Goal: Find specific page/section

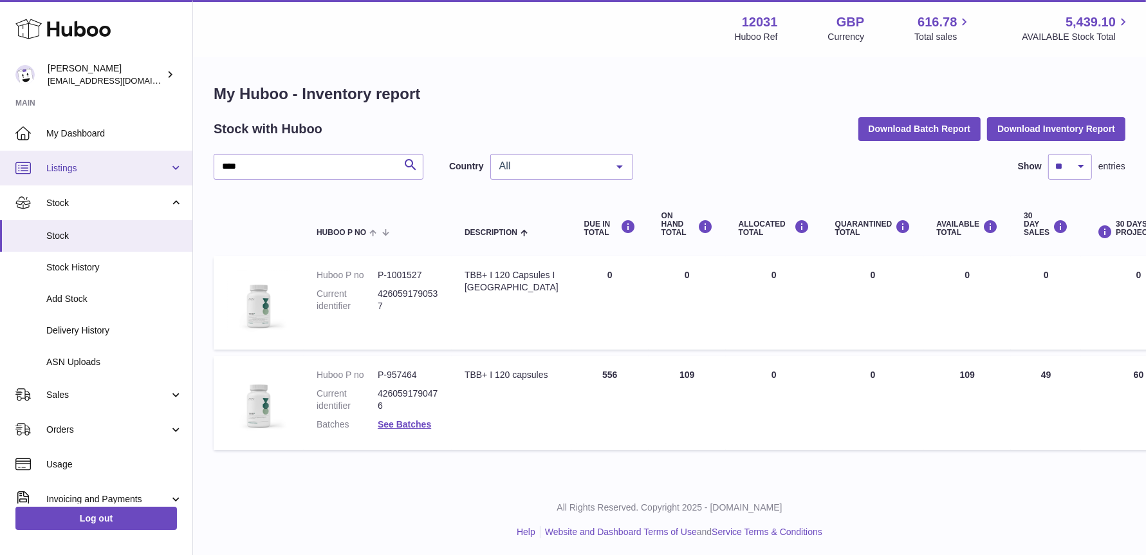
click at [82, 169] on span "Listings" at bounding box center [107, 168] width 123 height 12
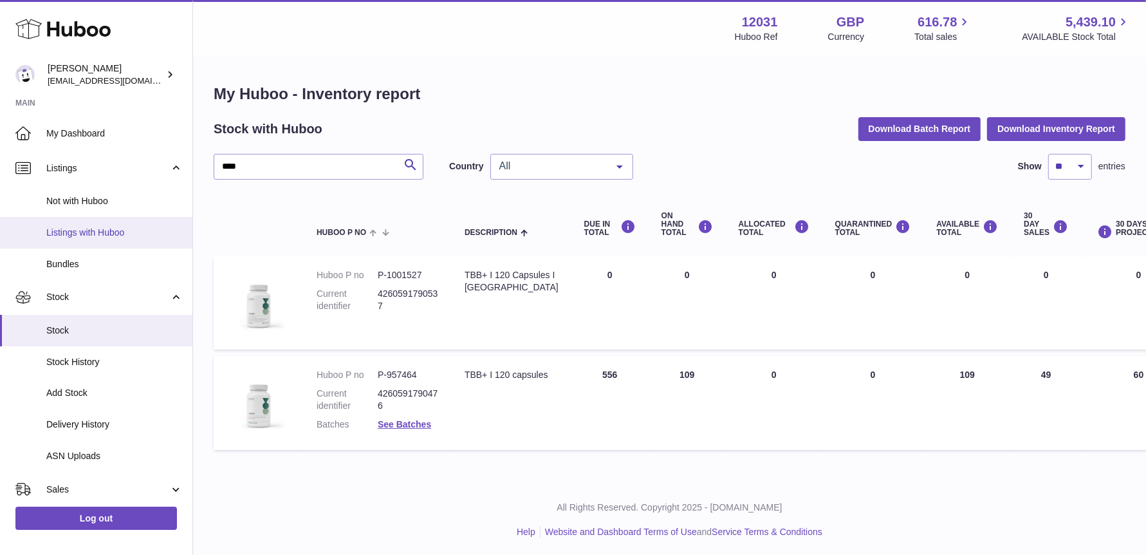
click at [71, 228] on span "Listings with Huboo" at bounding box center [114, 233] width 136 height 12
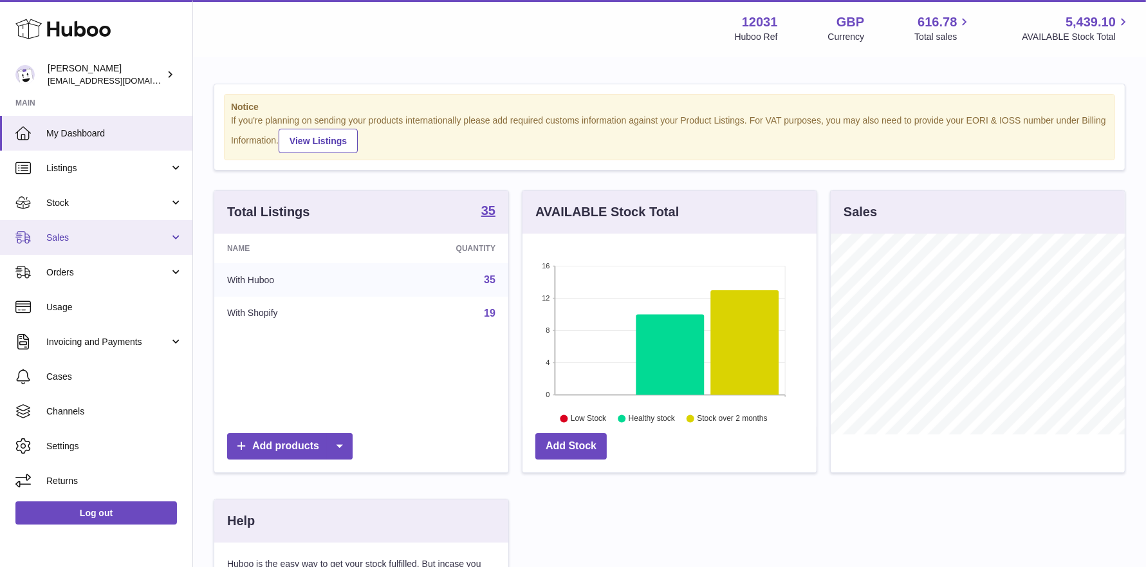
scroll to position [200, 294]
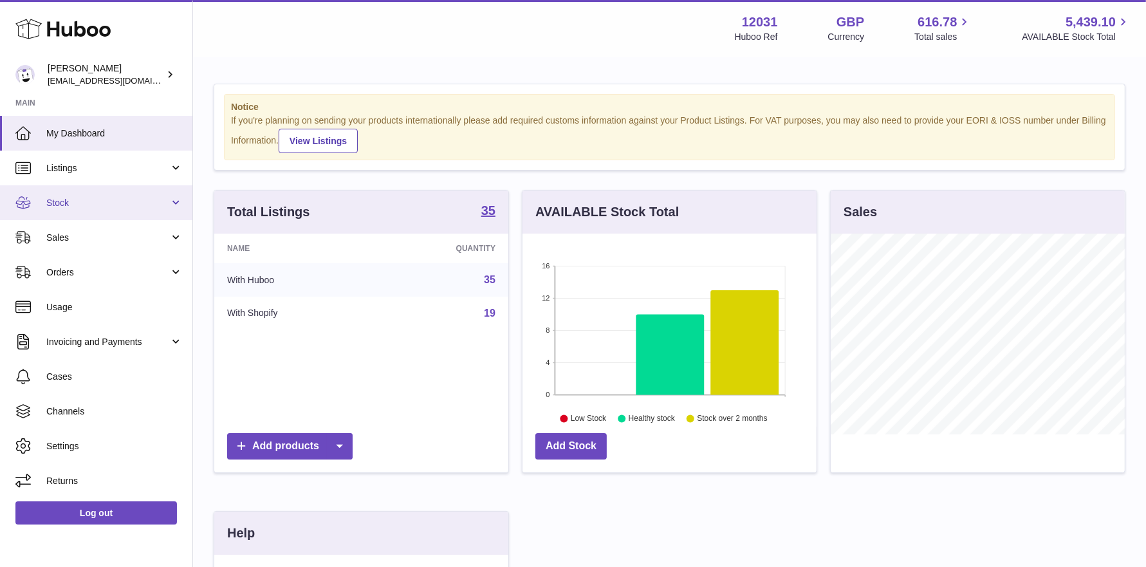
click at [104, 205] on span "Stock" at bounding box center [107, 203] width 123 height 12
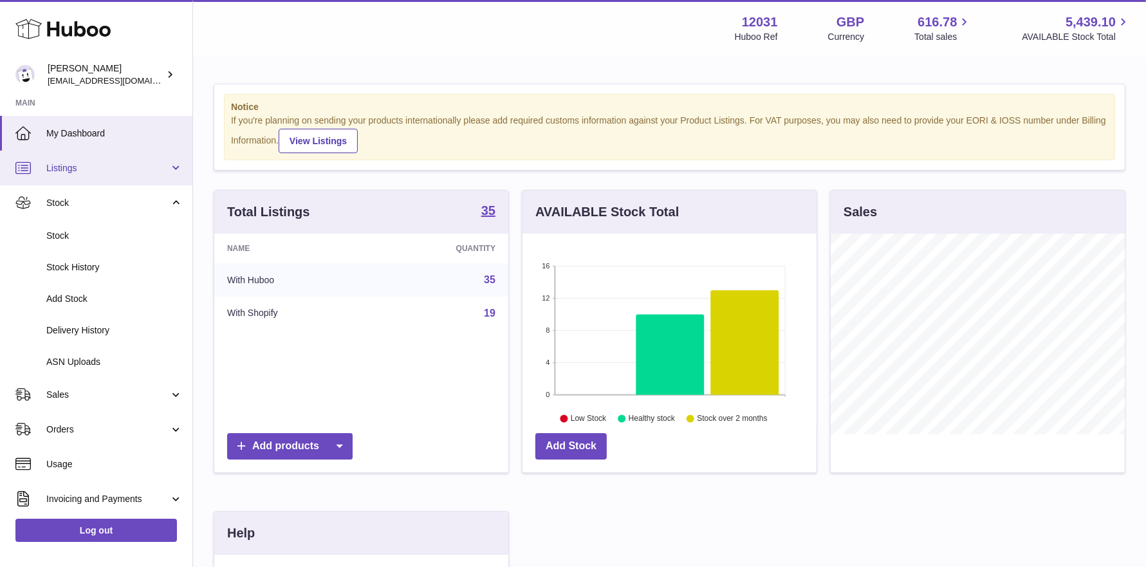
click at [84, 167] on span "Listings" at bounding box center [107, 168] width 123 height 12
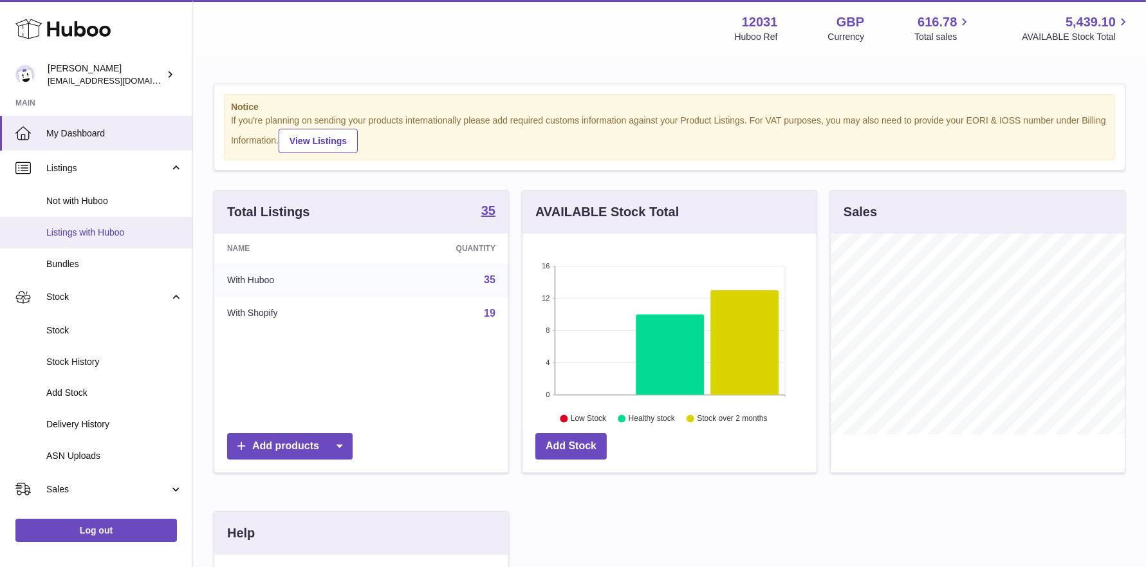
click at [71, 232] on span "Listings with Huboo" at bounding box center [114, 233] width 136 height 12
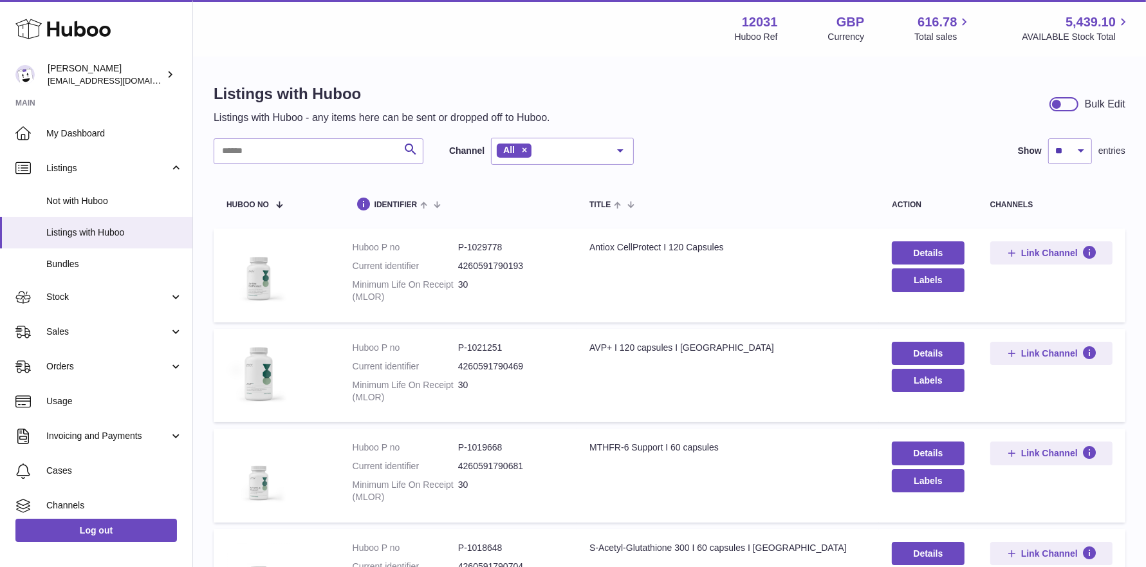
click at [243, 152] on input "text" at bounding box center [319, 151] width 210 height 26
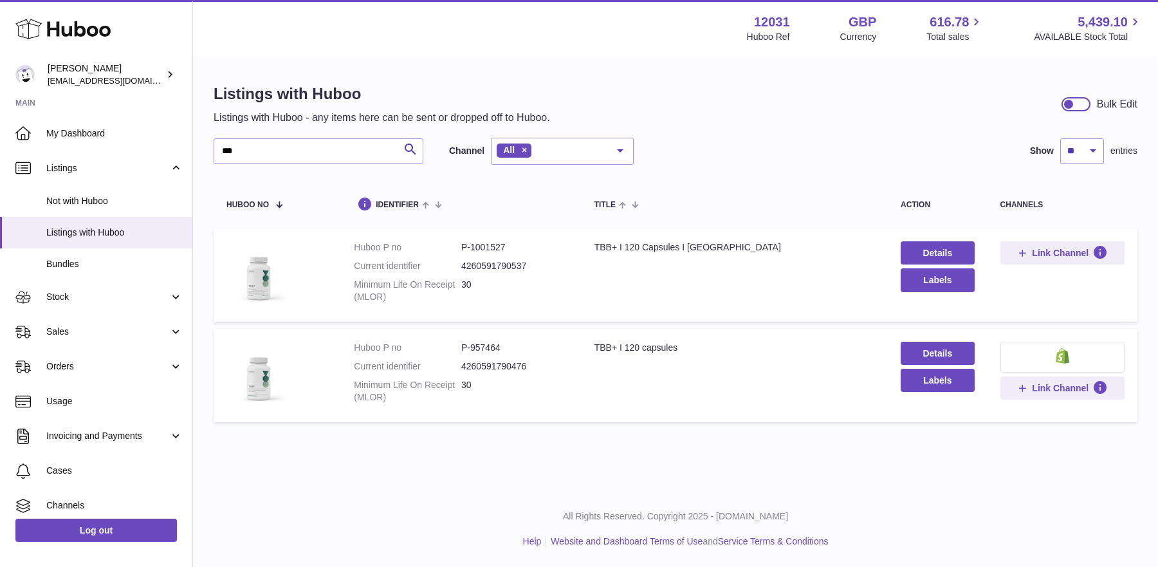
drag, startPoint x: 459, startPoint y: 367, endPoint x: 530, endPoint y: 364, distance: 70.2
click at [530, 364] on dl "Huboo P no P-957464 Current identifier 4260591790476 Minimum Life On Receipt (M…" at bounding box center [461, 376] width 214 height 68
drag, startPoint x: 190, startPoint y: 157, endPoint x: 142, endPoint y: 163, distance: 48.6
click at [145, 163] on div "Huboo Fritzi Nicolaus admin@makewellforyou.com Main My Dashboard Listings Not w…" at bounding box center [579, 283] width 1158 height 567
type input "*"
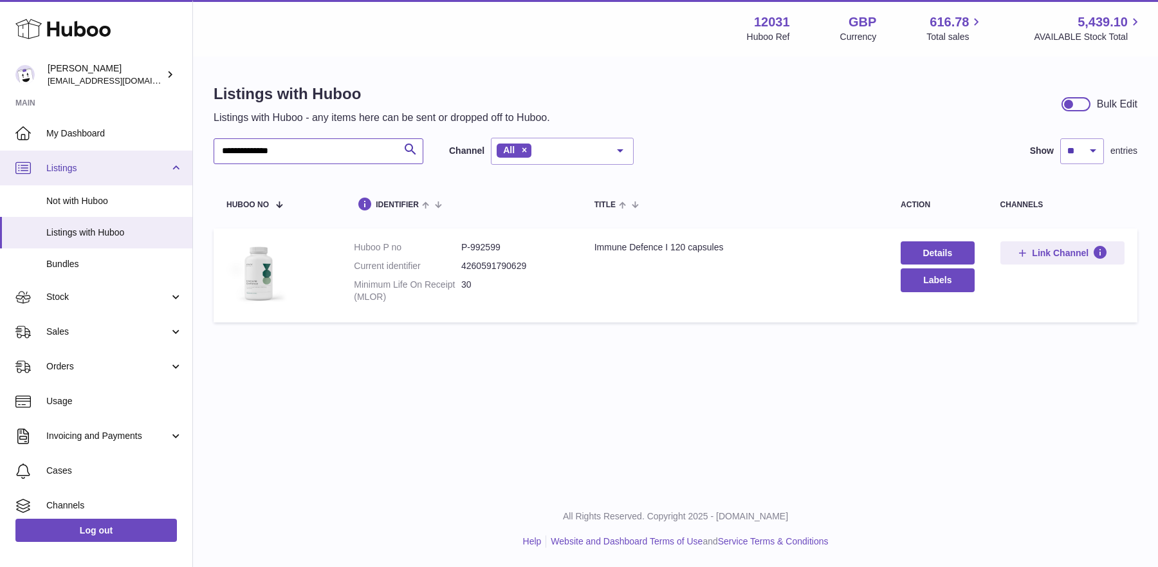
drag, startPoint x: 311, startPoint y: 152, endPoint x: 97, endPoint y: 160, distance: 214.4
click at [115, 162] on div "**********" at bounding box center [579, 283] width 1158 height 567
drag, startPoint x: 326, startPoint y: 153, endPoint x: 66, endPoint y: 118, distance: 262.3
click at [66, 118] on div "**********" at bounding box center [579, 283] width 1158 height 567
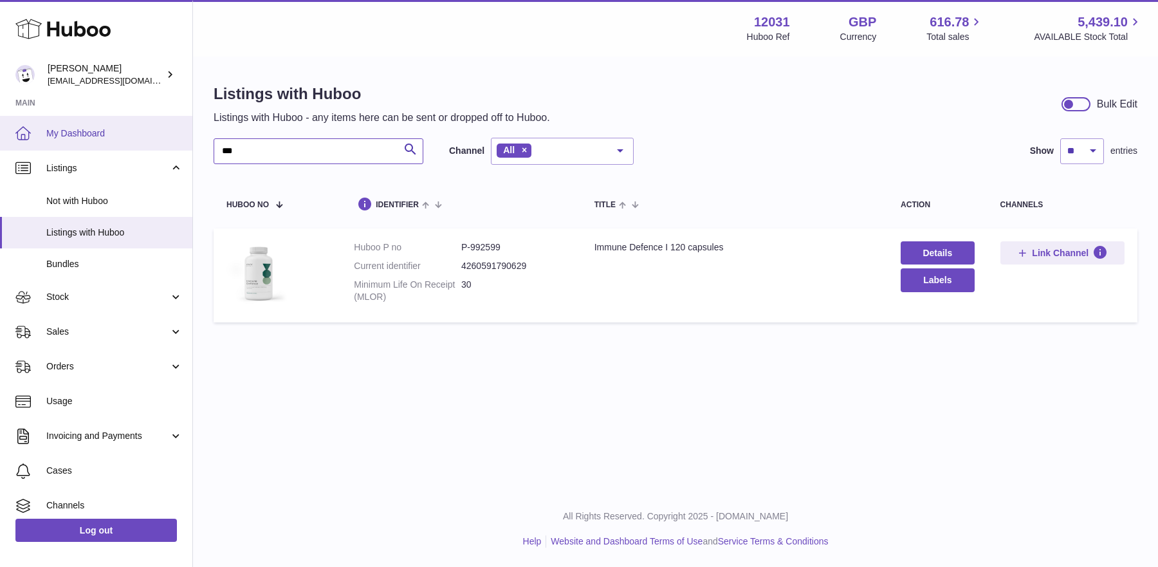
type input "***"
